Goal: Task Accomplishment & Management: Complete application form

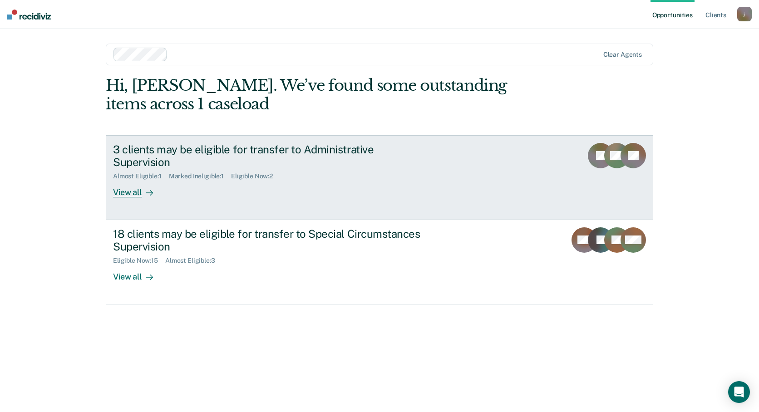
click at [129, 180] on div "View all" at bounding box center [138, 189] width 51 height 18
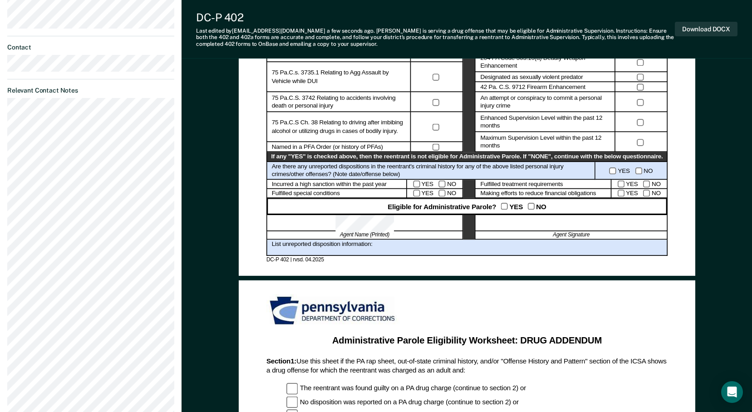
scroll to position [408, 0]
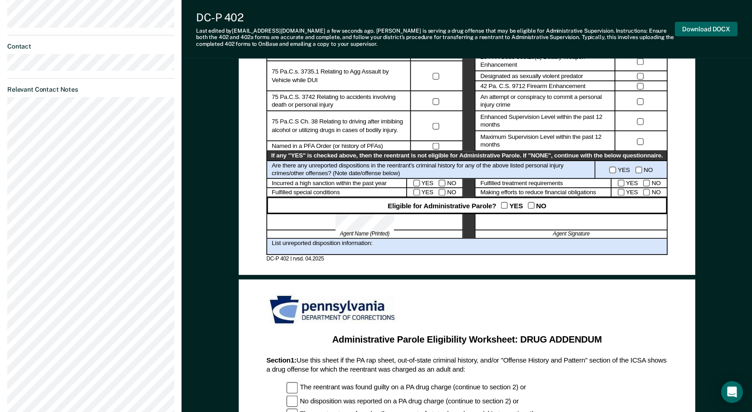
click at [705, 29] on button "Download DOCX" at bounding box center [706, 29] width 63 height 15
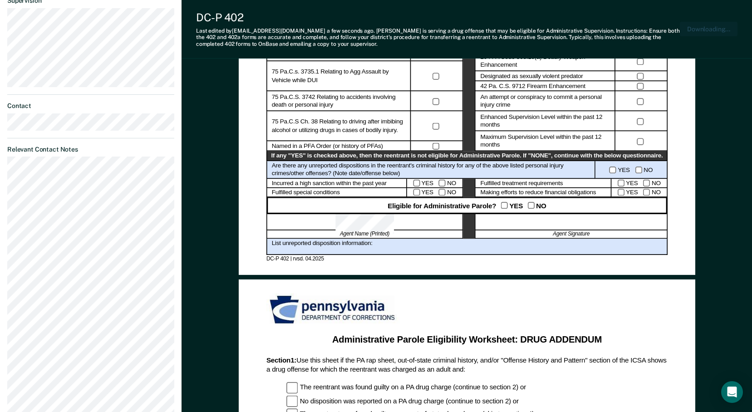
scroll to position [461, 0]
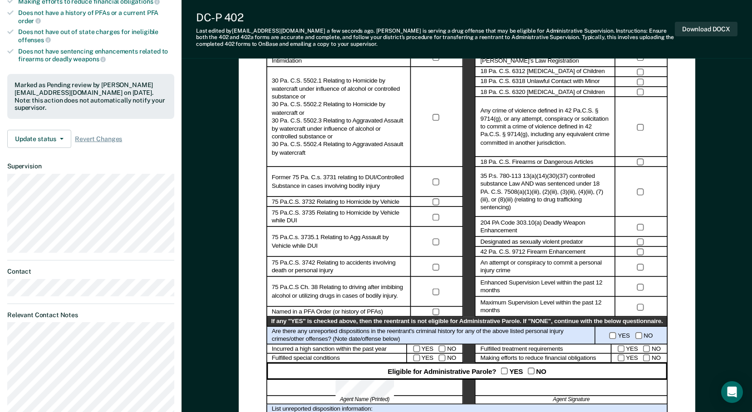
scroll to position [223, 0]
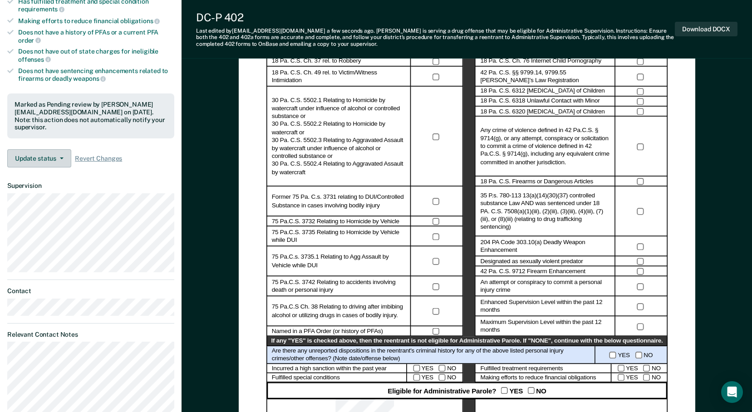
click at [64, 149] on button "Update status" at bounding box center [39, 158] width 64 height 18
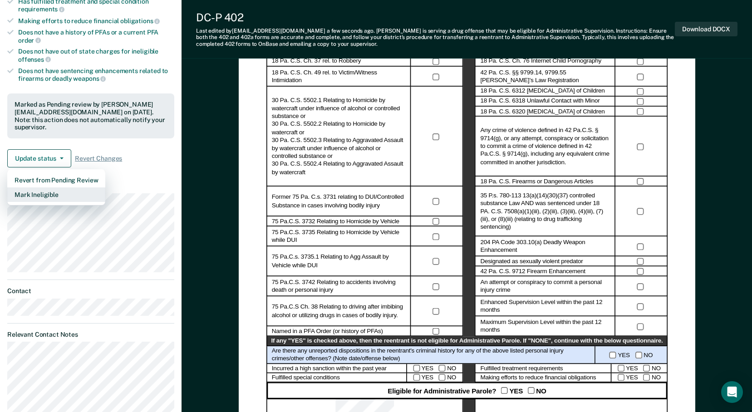
click at [45, 187] on button "Mark Ineligible" at bounding box center [56, 194] width 98 height 15
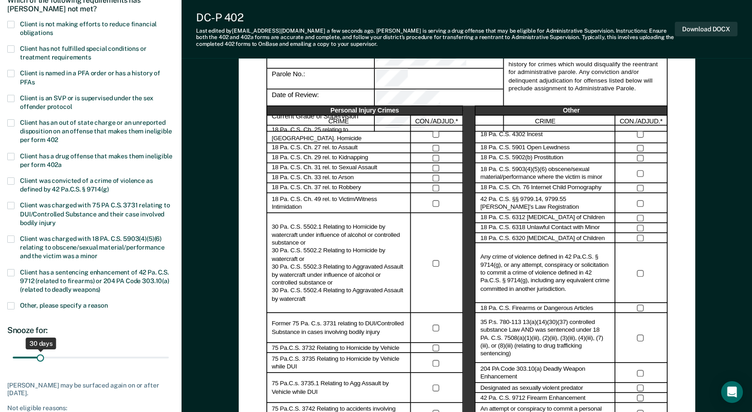
scroll to position [42, 0]
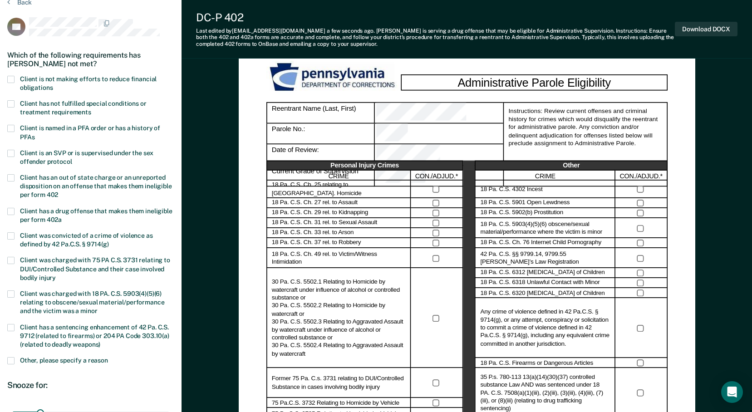
click at [12, 77] on span at bounding box center [10, 79] width 7 height 7
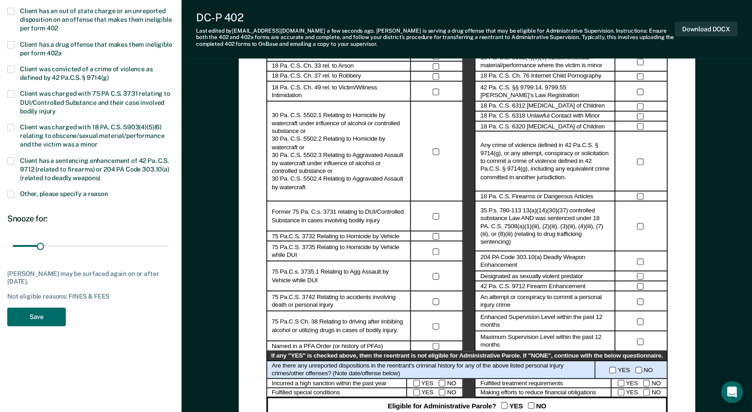
scroll to position [272, 0]
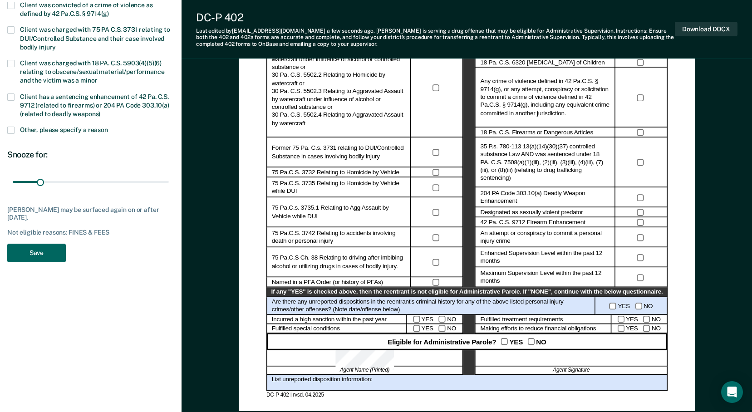
click at [41, 255] on button "Save" at bounding box center [36, 253] width 59 height 19
